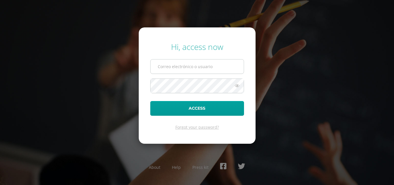
click at [181, 64] on input "text" at bounding box center [197, 66] width 93 height 14
type input "COS01083@osoriosandoval.edu.gt"
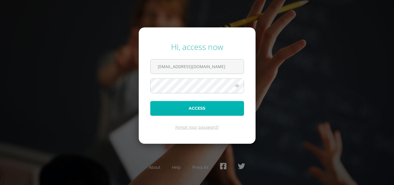
click at [205, 107] on button "Access" at bounding box center [197, 108] width 94 height 15
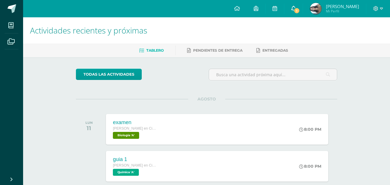
click at [296, 10] on link "1" at bounding box center [293, 8] width 18 height 17
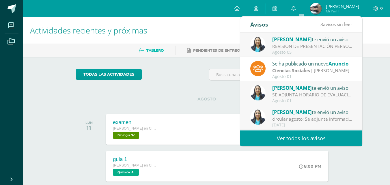
click at [308, 50] on div "Agosto 05" at bounding box center [312, 52] width 80 height 5
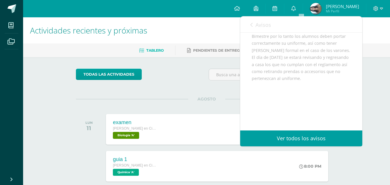
scroll to position [92, 0]
click at [257, 30] on link "Avisos" at bounding box center [260, 24] width 21 height 16
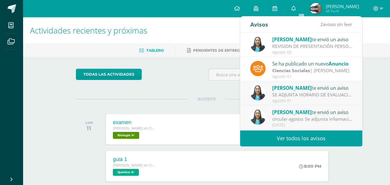
click at [302, 95] on div "SE ADJUNTA HORARIO DE EVALUACIONES: Saludos cordiales, se adjunta horario de ev…" at bounding box center [312, 94] width 80 height 7
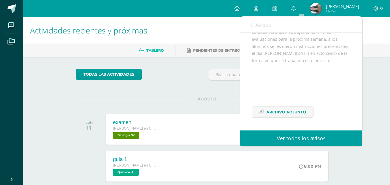
click at [255, 28] on span "Avisos" at bounding box center [263, 24] width 16 height 7
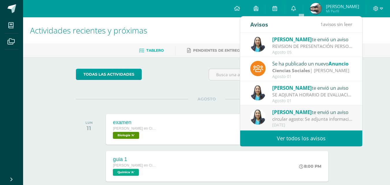
click at [306, 113] on div "[PERSON_NAME] te envió un aviso" at bounding box center [312, 112] width 80 height 8
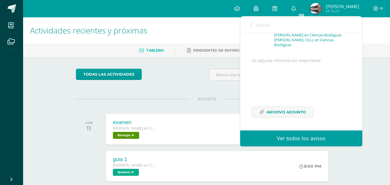
scroll to position [47, 0]
click at [248, 23] on div "Avisos 0 avisos sin leer Avisos" at bounding box center [301, 24] width 122 height 16
click at [248, 25] on div "Avisos 0 avisos sin leer Avisos" at bounding box center [301, 24] width 122 height 16
click at [250, 26] on div "Avisos 0 avisos sin leer Avisos" at bounding box center [301, 24] width 122 height 16
click at [251, 26] on icon at bounding box center [251, 25] width 2 height 5
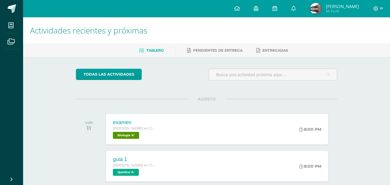
click at [19, 147] on ul "Mis cursos Archivos" at bounding box center [11, 94] width 23 height 155
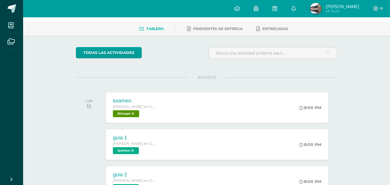
scroll to position [0, 0]
